Goal: Task Accomplishment & Management: Use online tool/utility

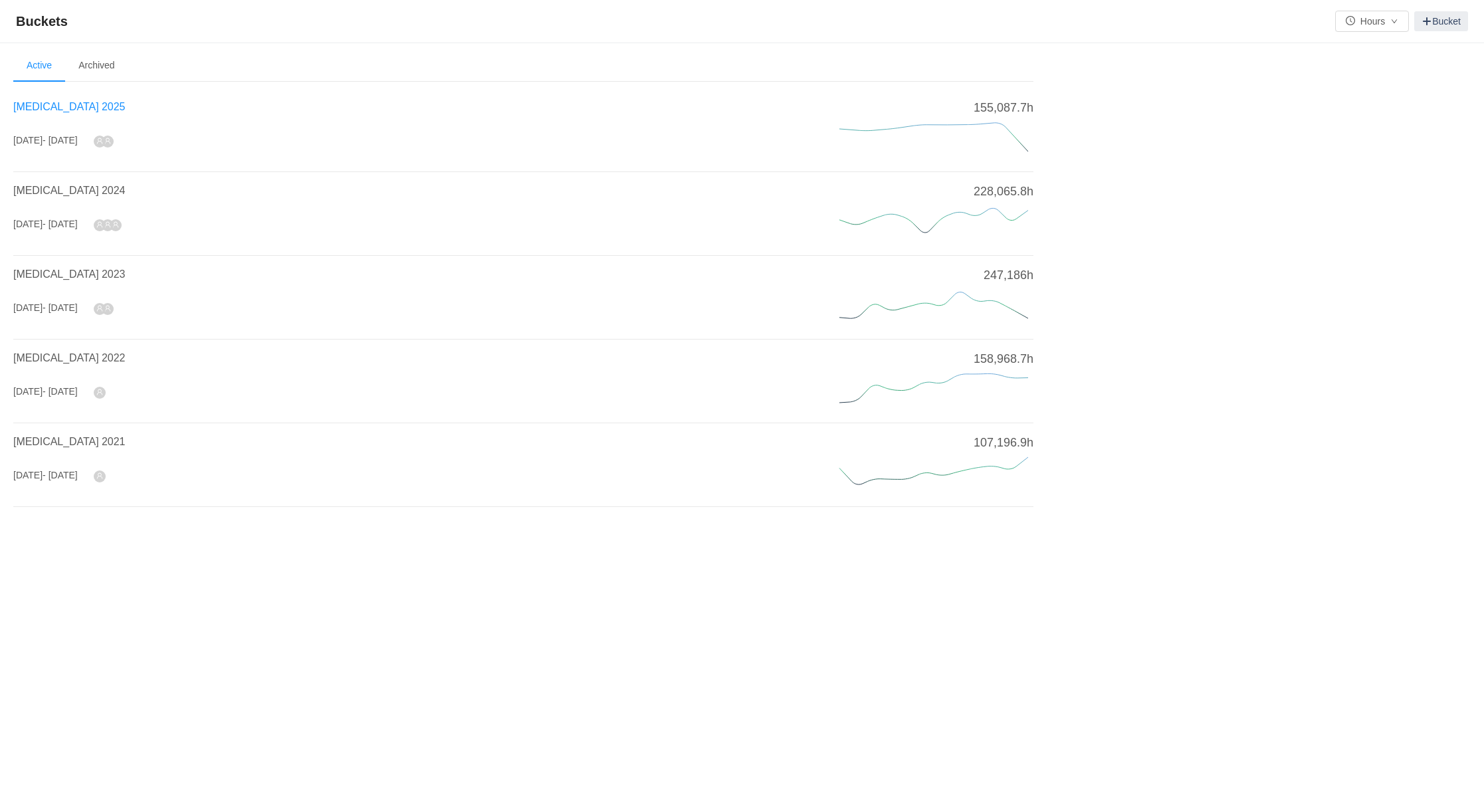
click at [54, 104] on span "[MEDICAL_DATA] 2025" at bounding box center [69, 107] width 112 height 11
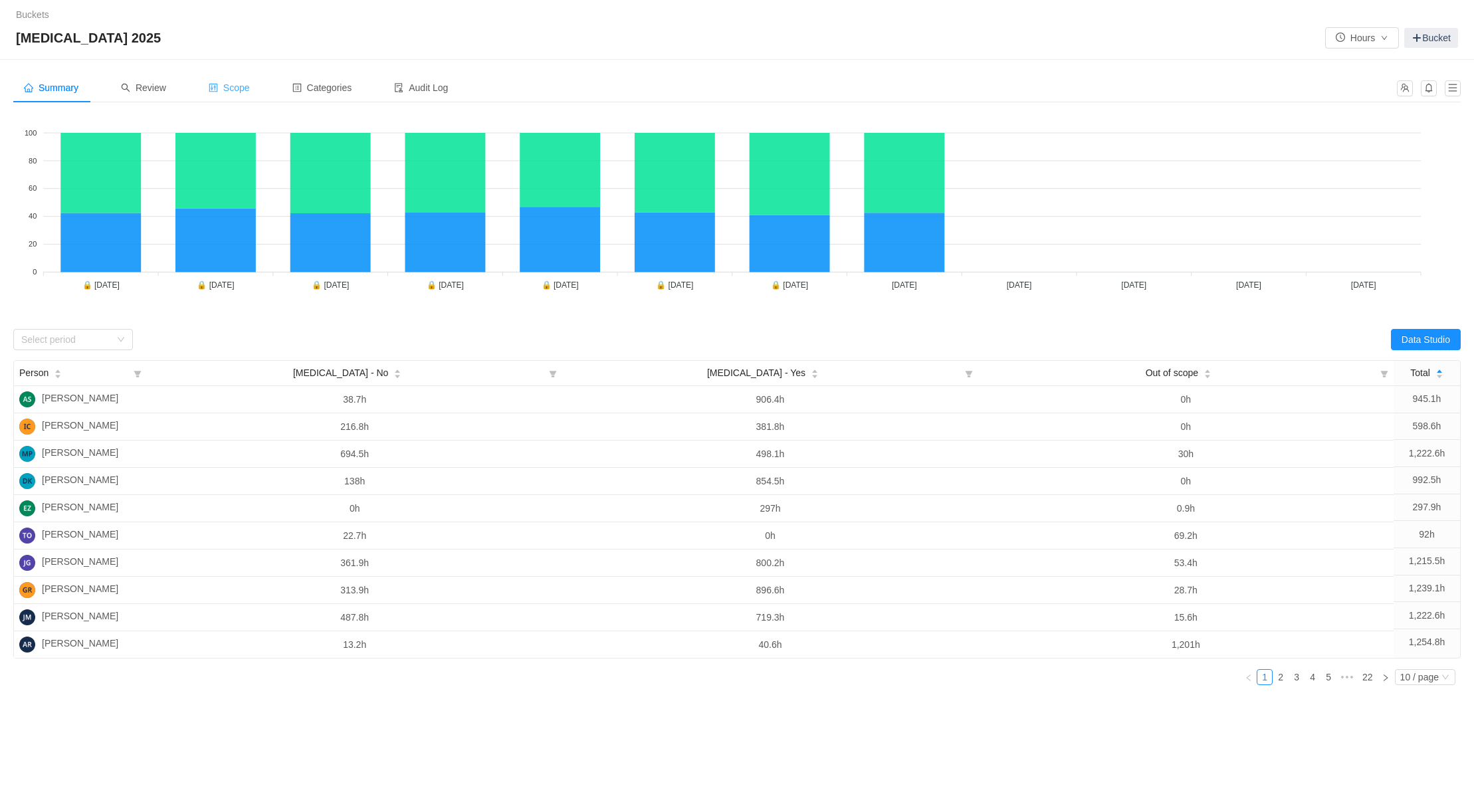
click at [231, 86] on span "Scope" at bounding box center [229, 87] width 41 height 11
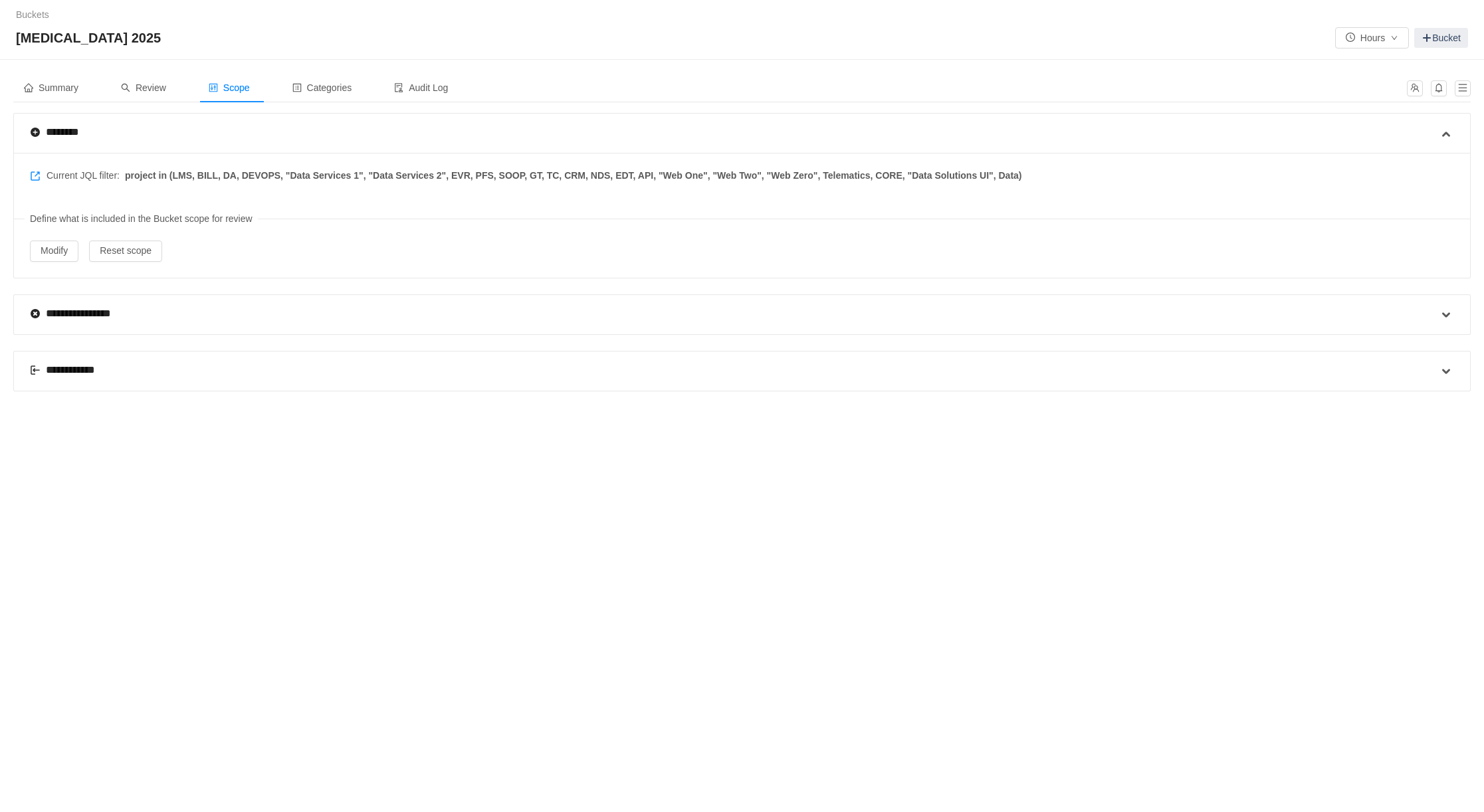
click at [77, 366] on div "**********" at bounding box center [69, 370] width 78 height 16
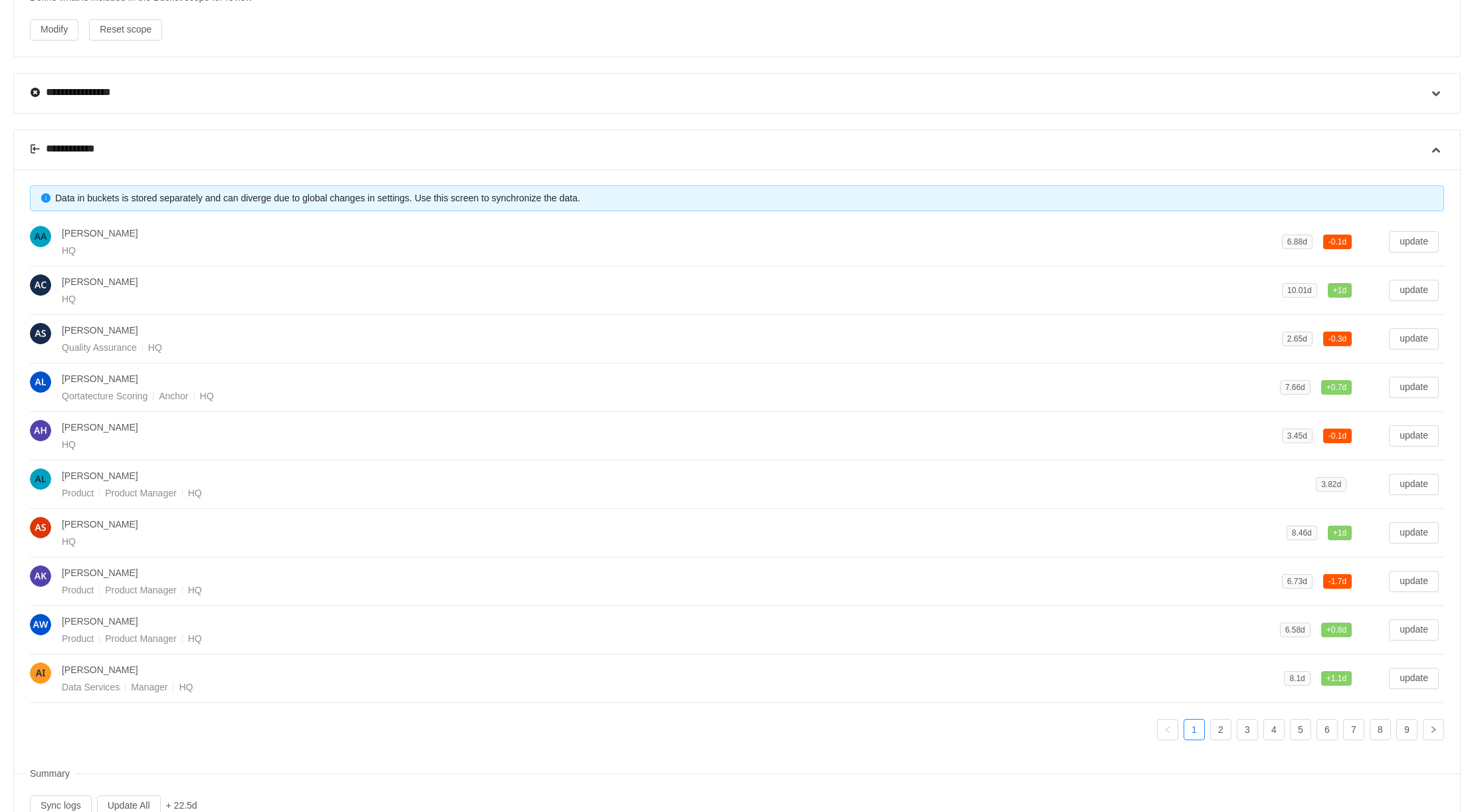
scroll to position [262, 0]
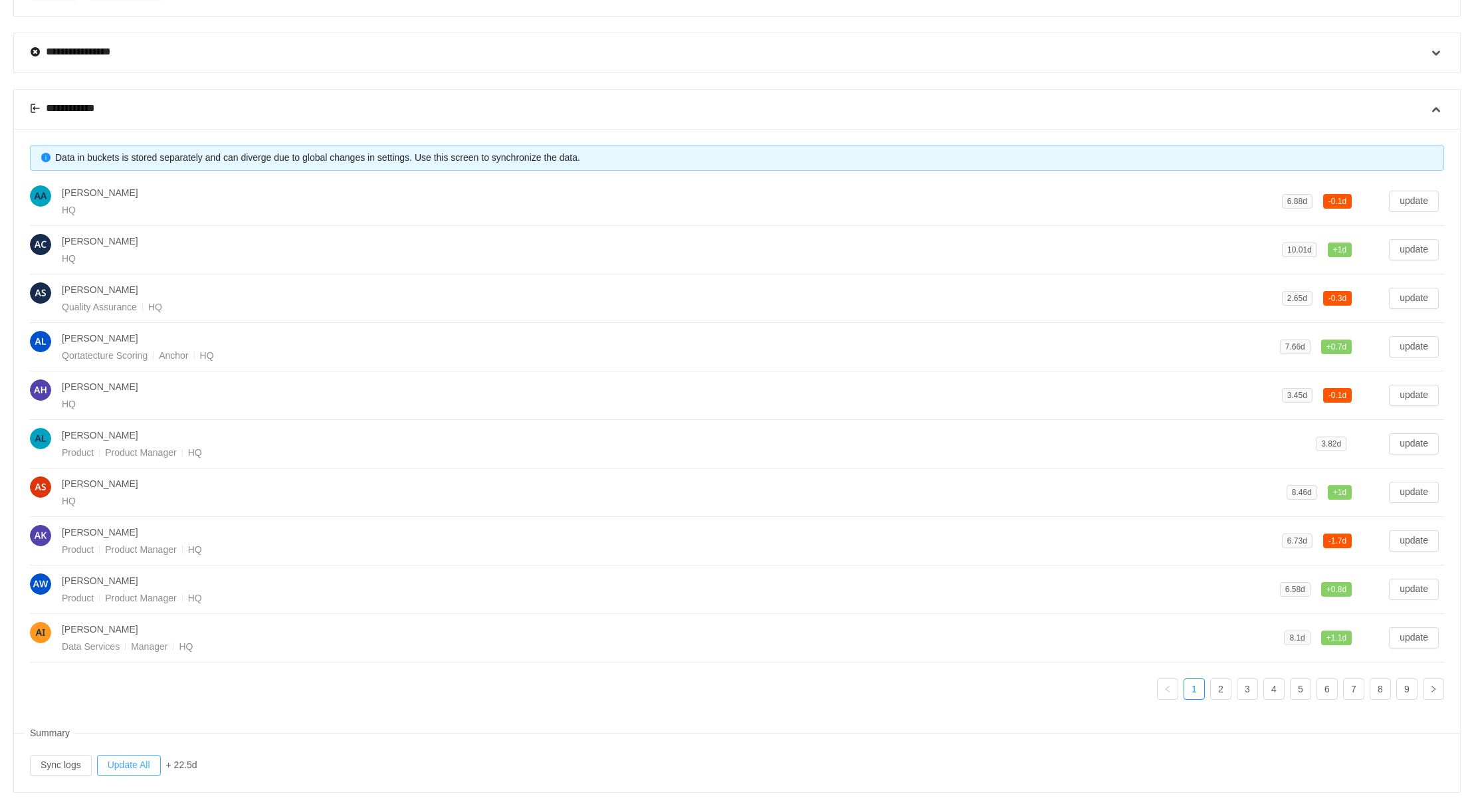
click at [124, 755] on button "Update All" at bounding box center [129, 765] width 64 height 21
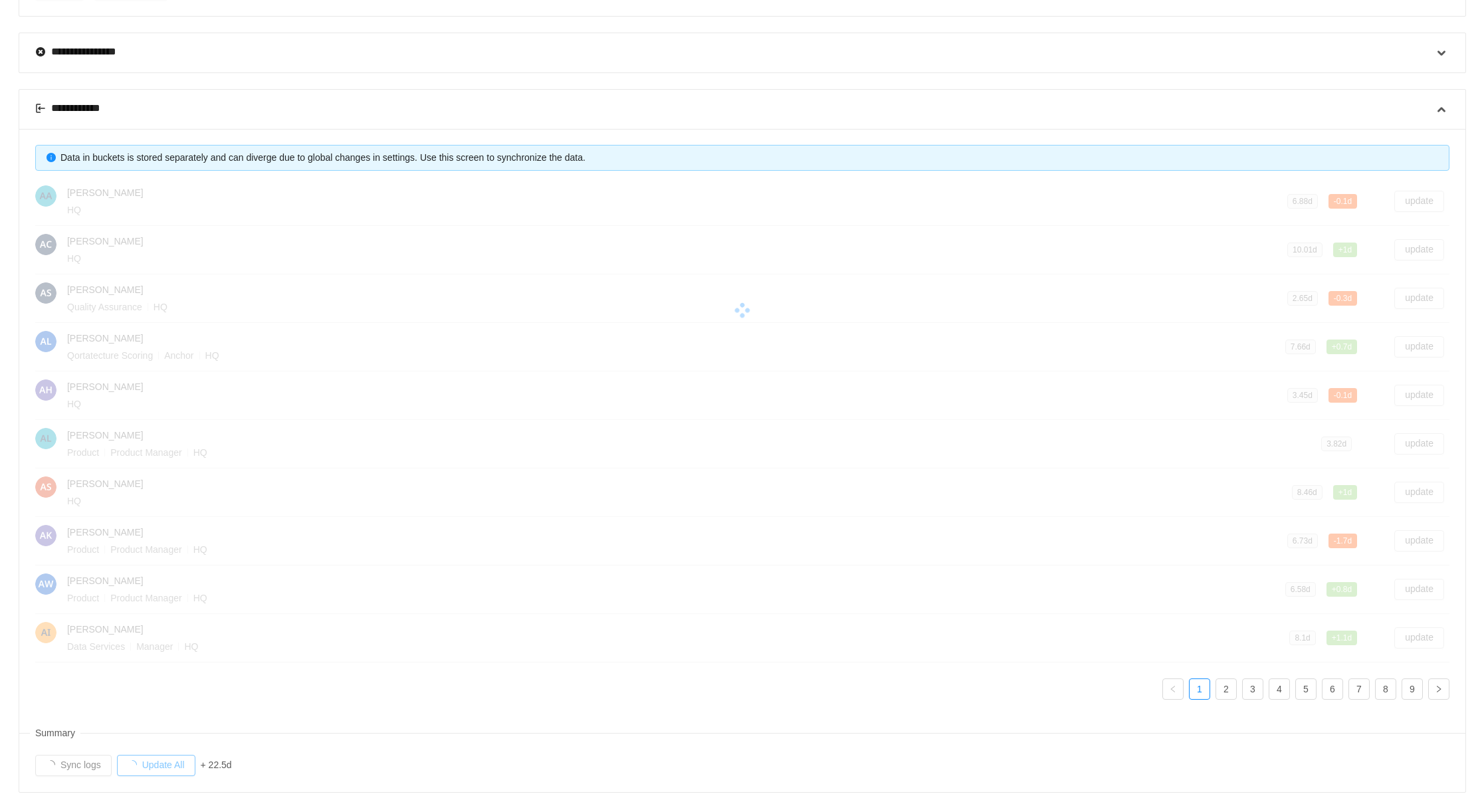
scroll to position [0, 0]
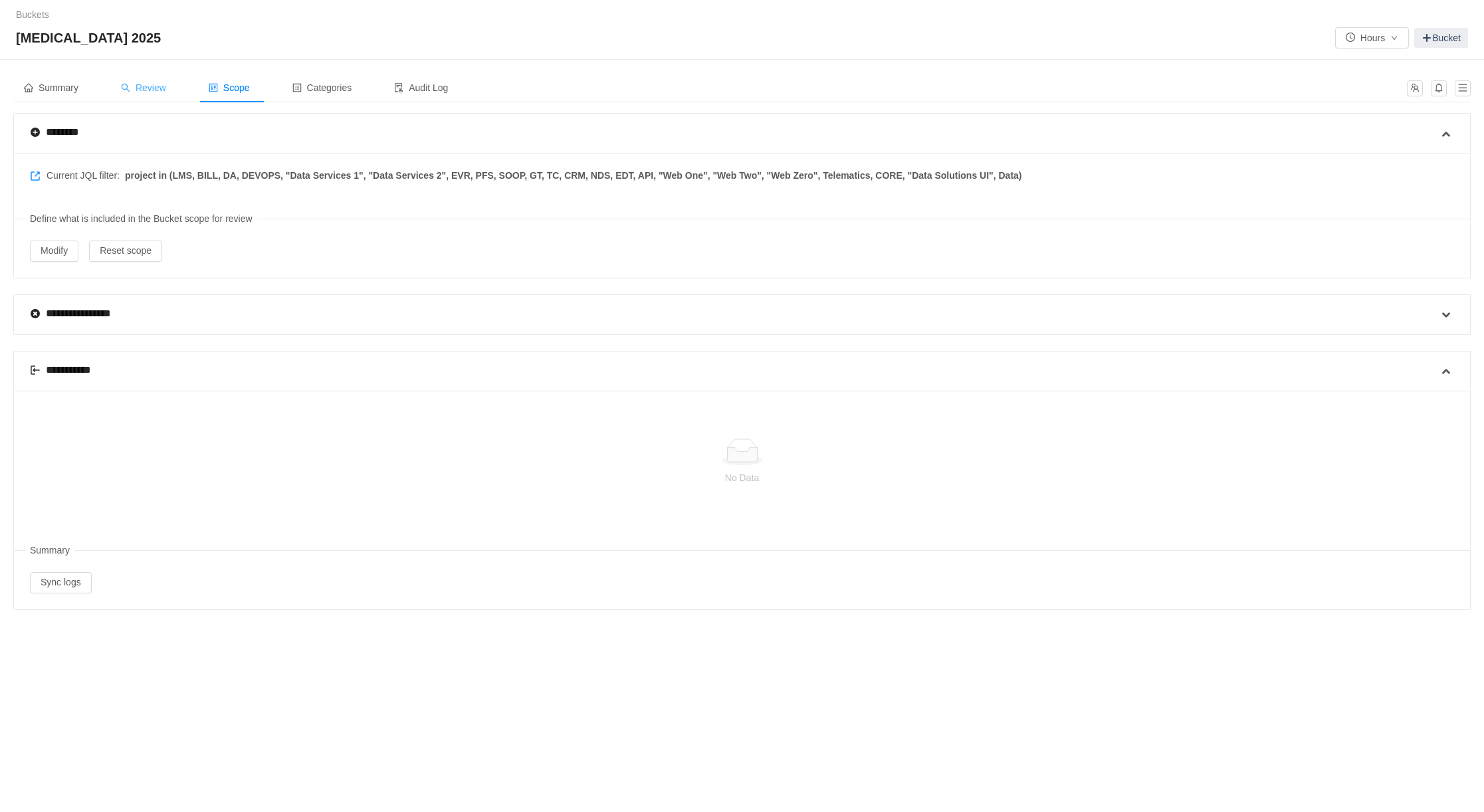
click at [149, 86] on span "Review" at bounding box center [144, 87] width 45 height 11
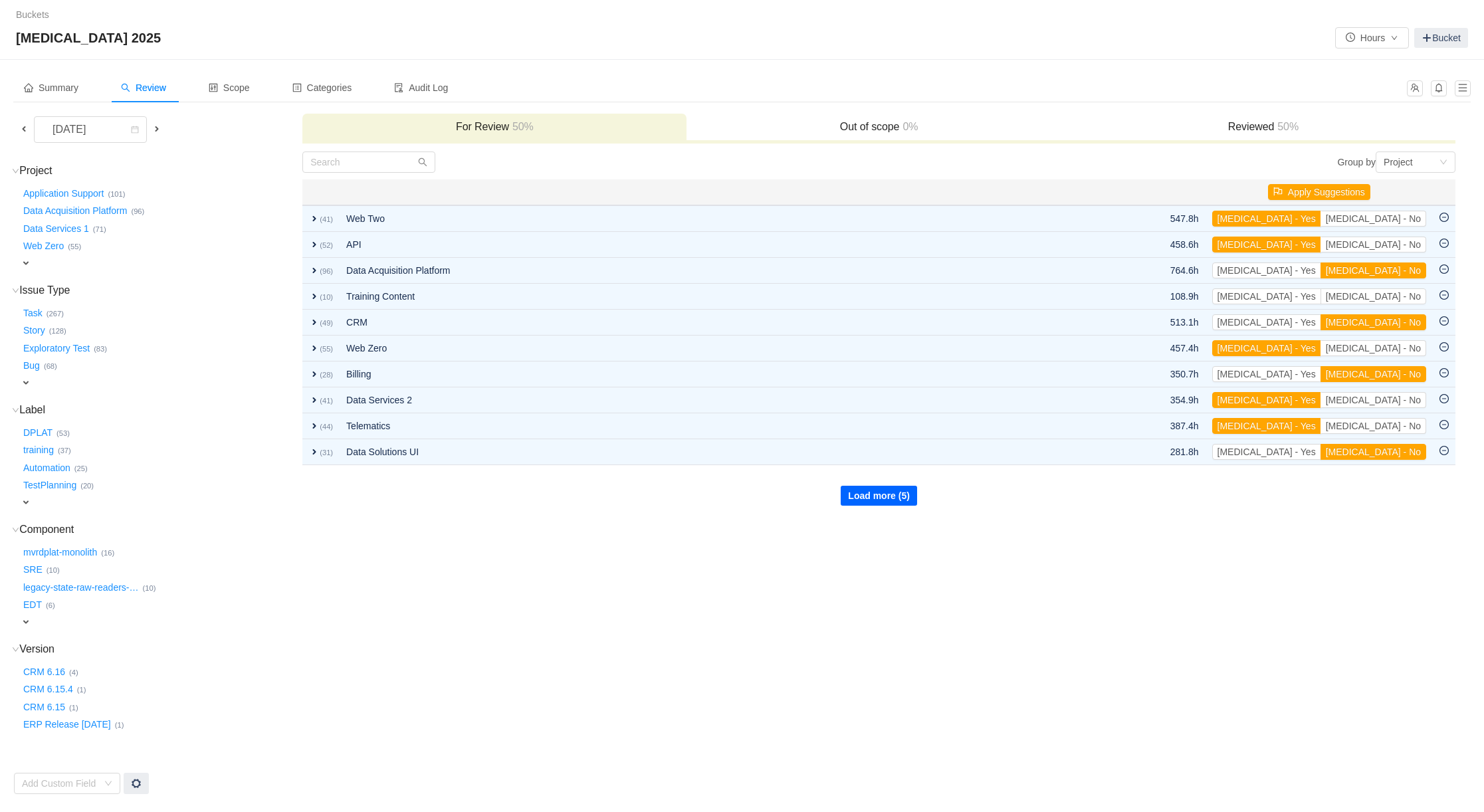
click at [874, 496] on button "Load more (5)" at bounding box center [879, 496] width 76 height 20
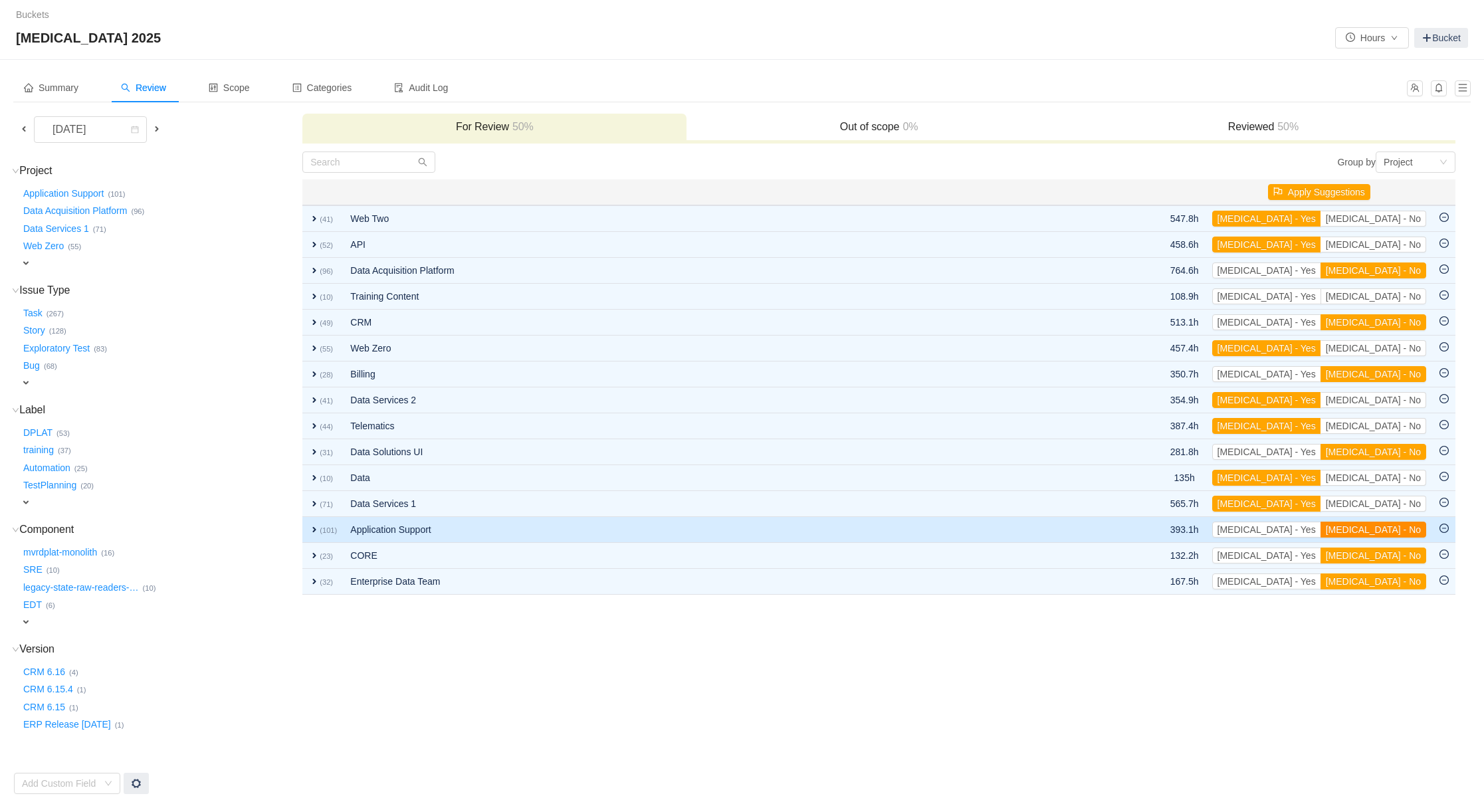
click at [1405, 524] on button "[MEDICAL_DATA] - No" at bounding box center [1373, 530] width 105 height 16
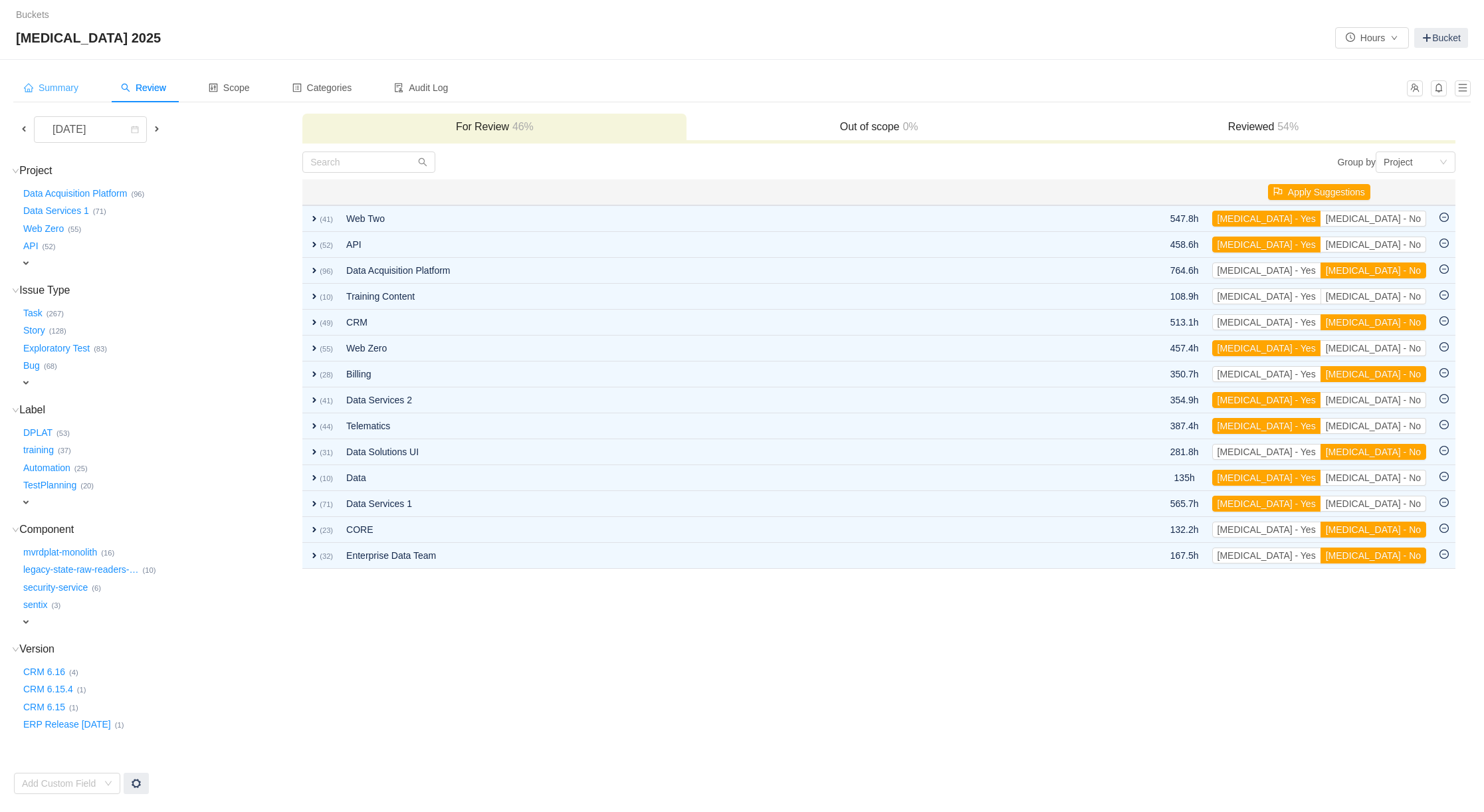
click at [58, 88] on span "Summary" at bounding box center [51, 87] width 55 height 11
